Goal: Find contact information: Find contact information

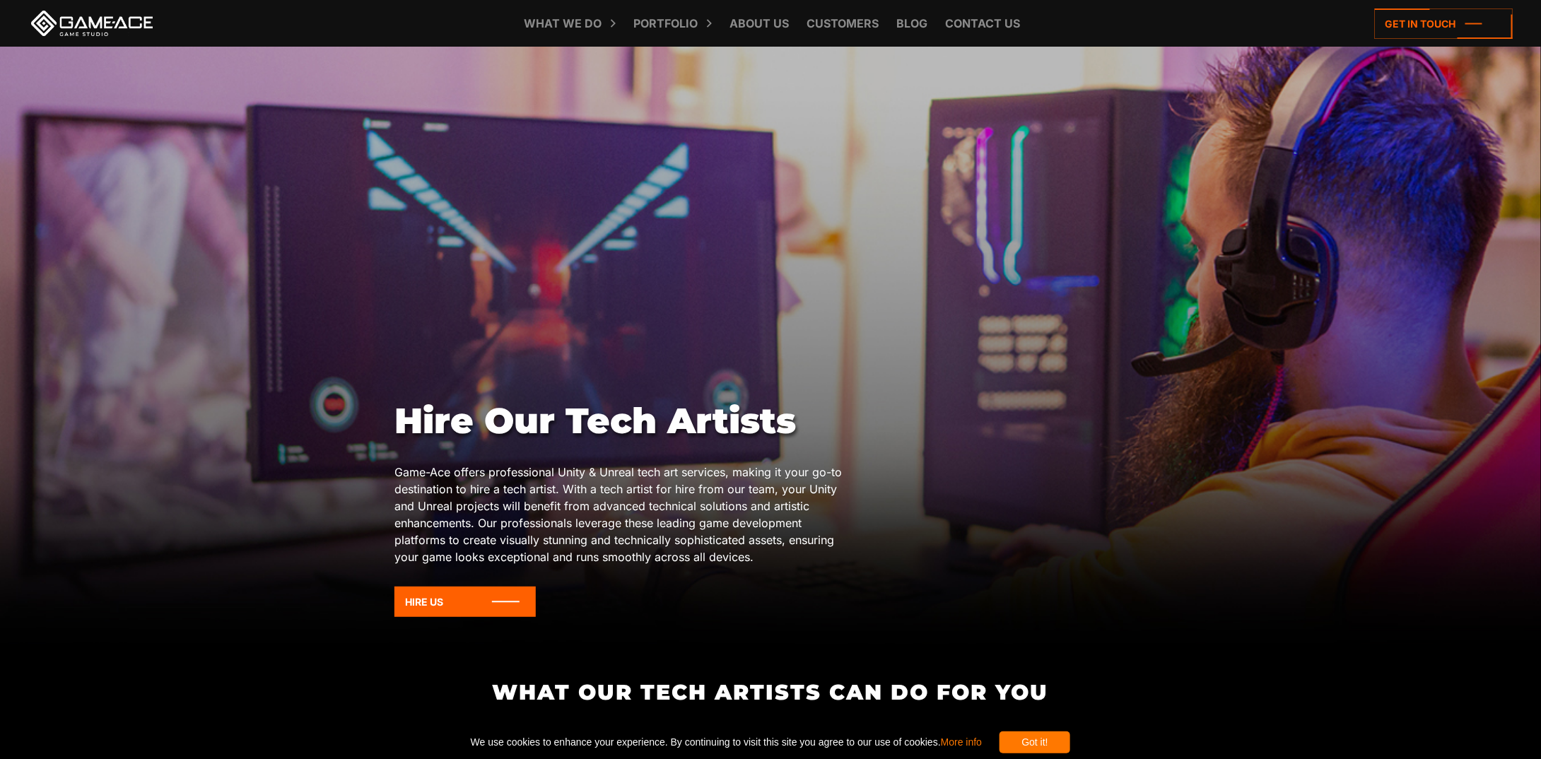
drag, startPoint x: 882, startPoint y: 642, endPoint x: 943, endPoint y: 176, distance: 469.7
click at [959, 24] on link "Contact us" at bounding box center [983, 23] width 89 height 47
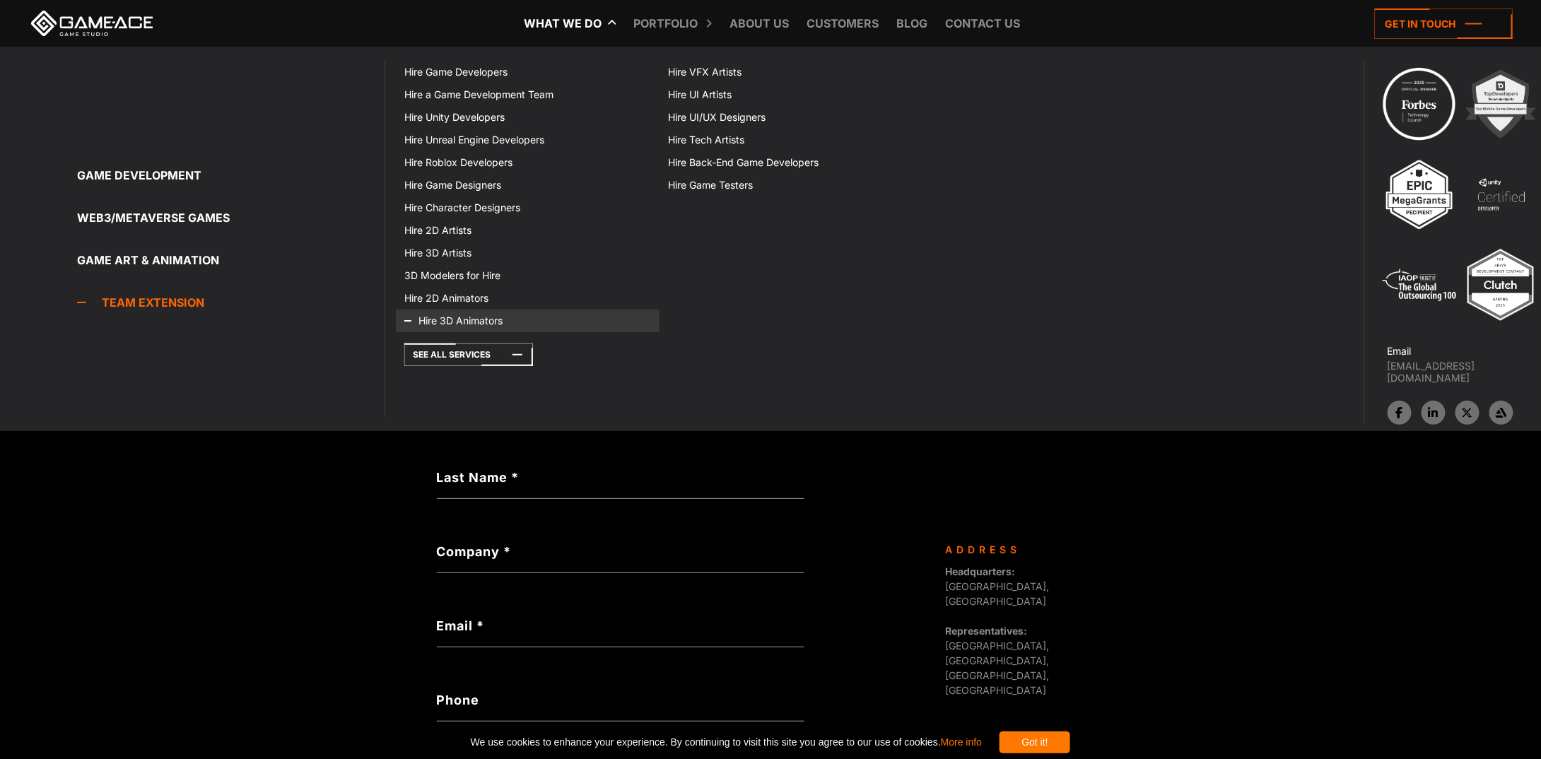
click at [466, 320] on link "Hire 3D Animators" at bounding box center [528, 321] width 264 height 23
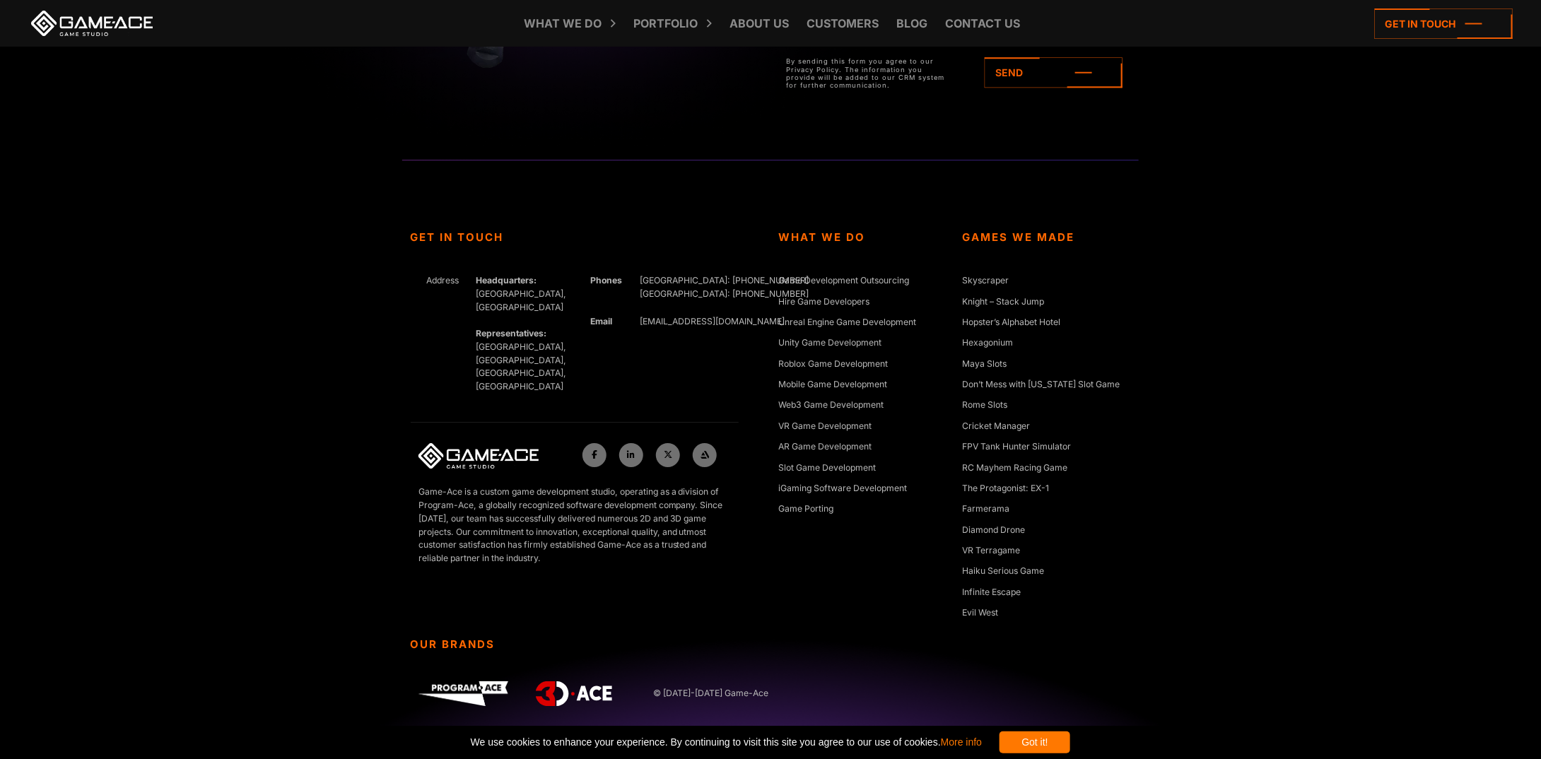
scroll to position [4906, 0]
click at [977, 25] on link "Contact us" at bounding box center [983, 23] width 89 height 47
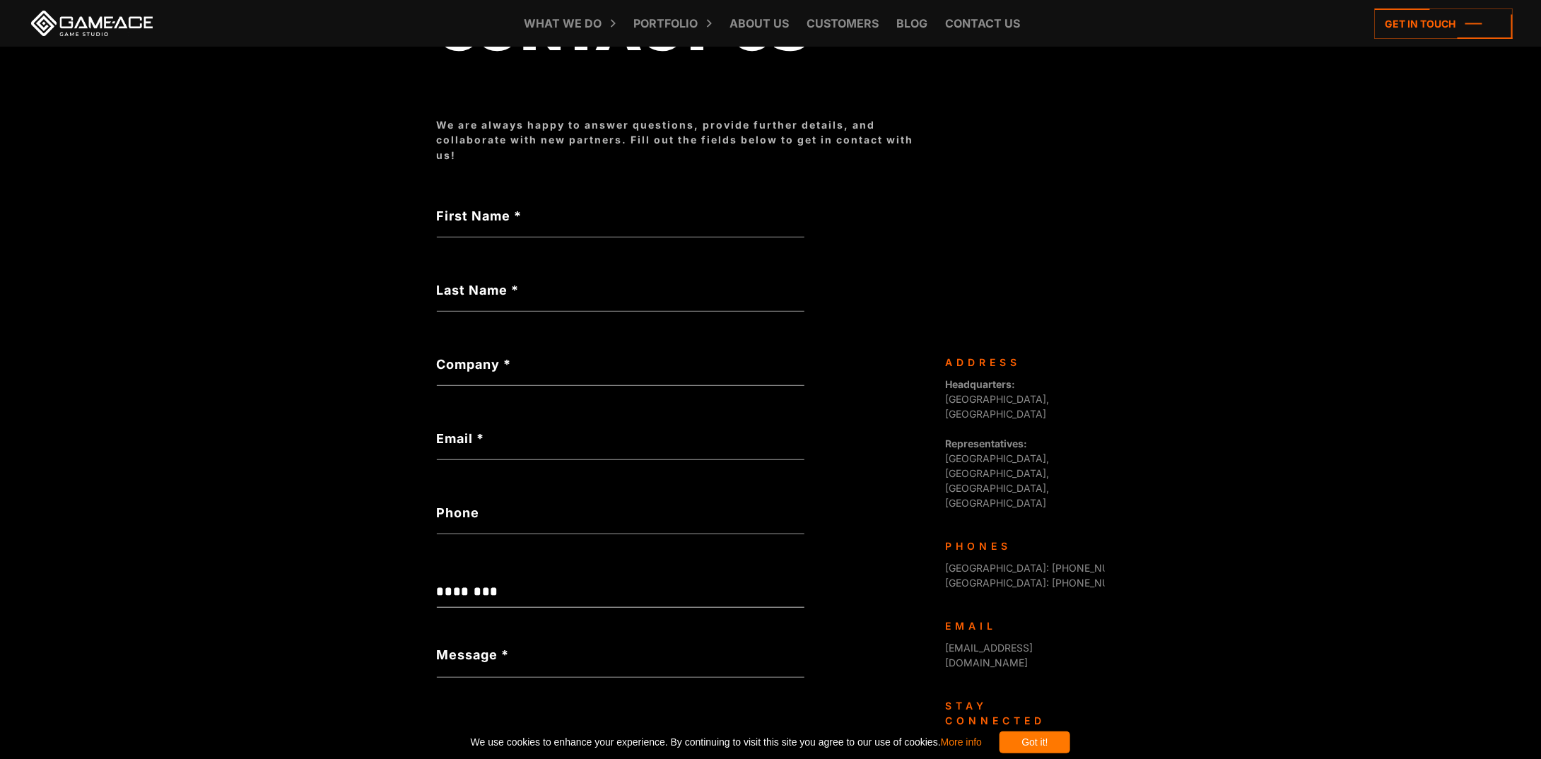
scroll to position [348, 0]
